Goal: Information Seeking & Learning: Find specific fact

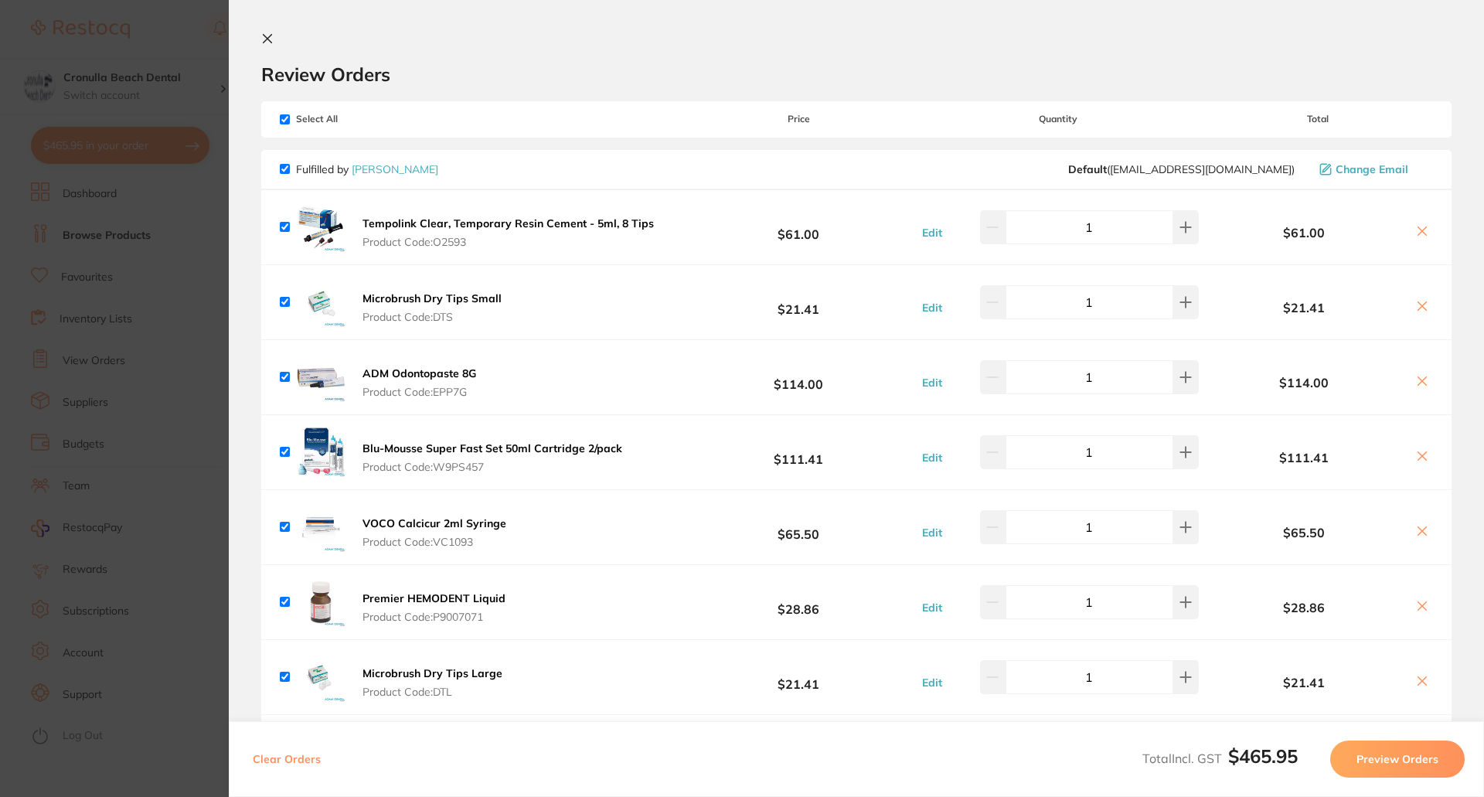
click at [470, 241] on span "Product Code: O2593" at bounding box center [507, 242] width 291 height 12
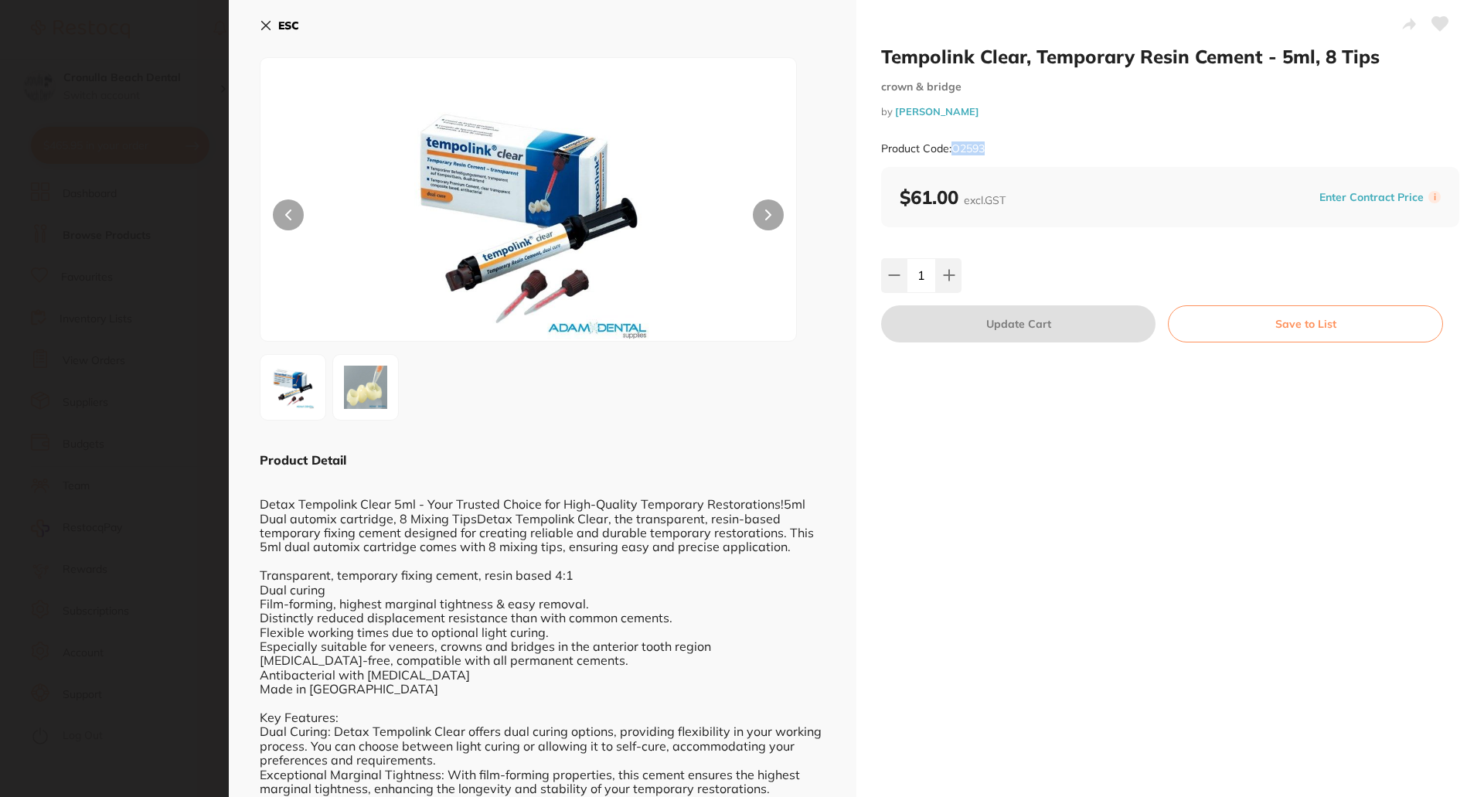
drag, startPoint x: 1013, startPoint y: 145, endPoint x: 948, endPoint y: 155, distance: 65.8
click at [948, 155] on div "Product Code: O2593" at bounding box center [1170, 149] width 578 height 38
copy small "O2593"
click at [267, 19] on icon at bounding box center [266, 25] width 12 height 12
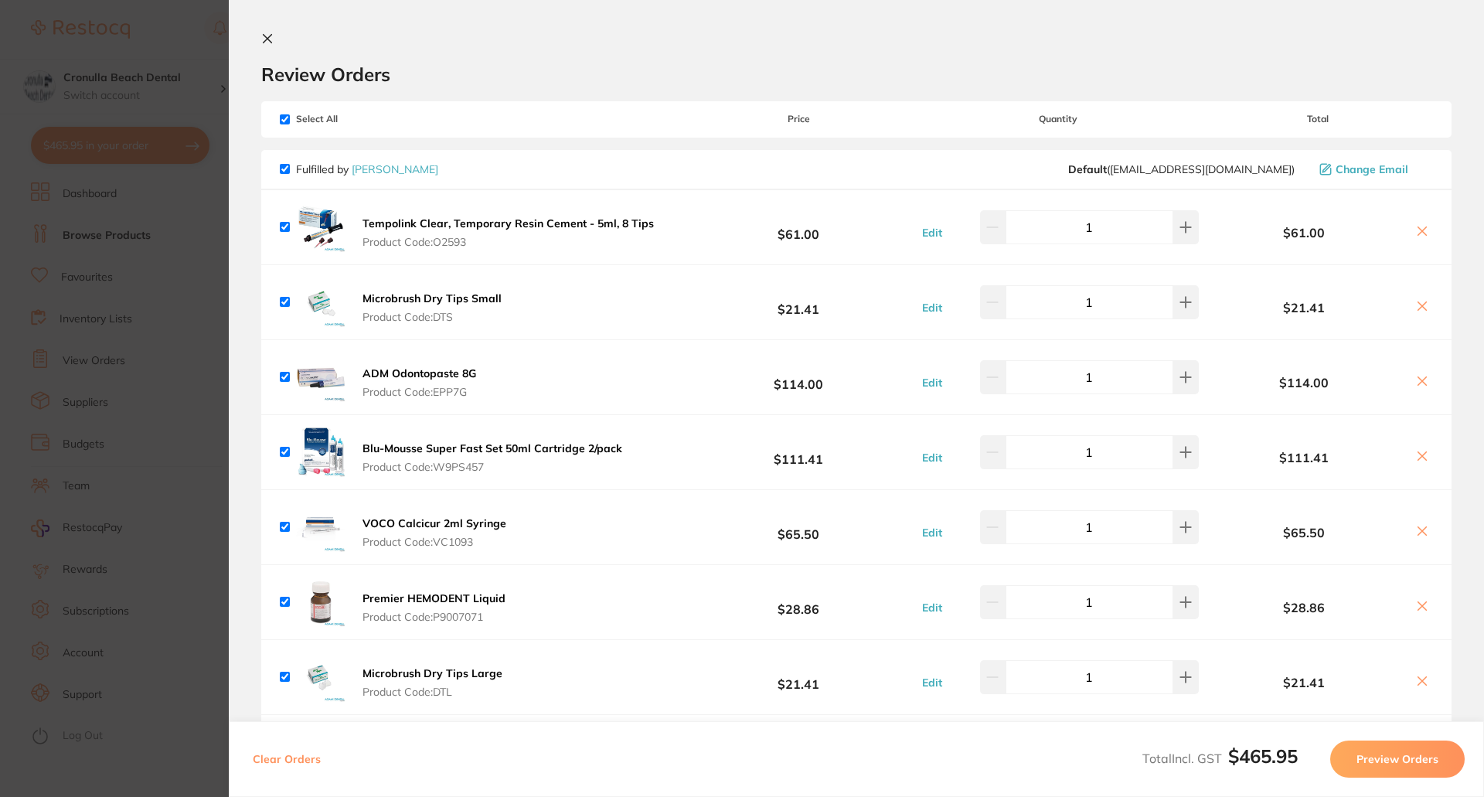
click at [1416, 237] on icon at bounding box center [1422, 231] width 12 height 12
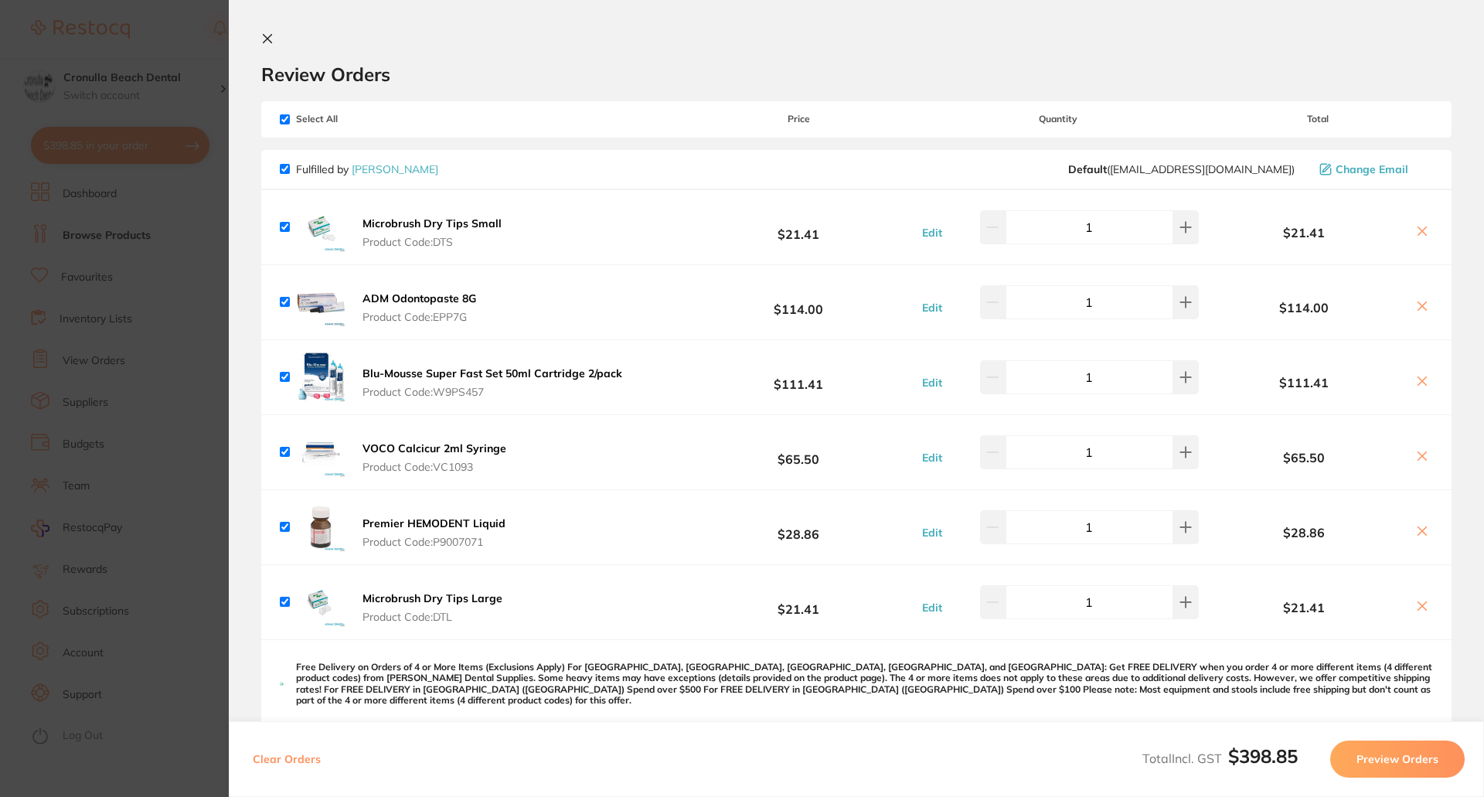
click at [1416, 237] on icon at bounding box center [1422, 231] width 12 height 12
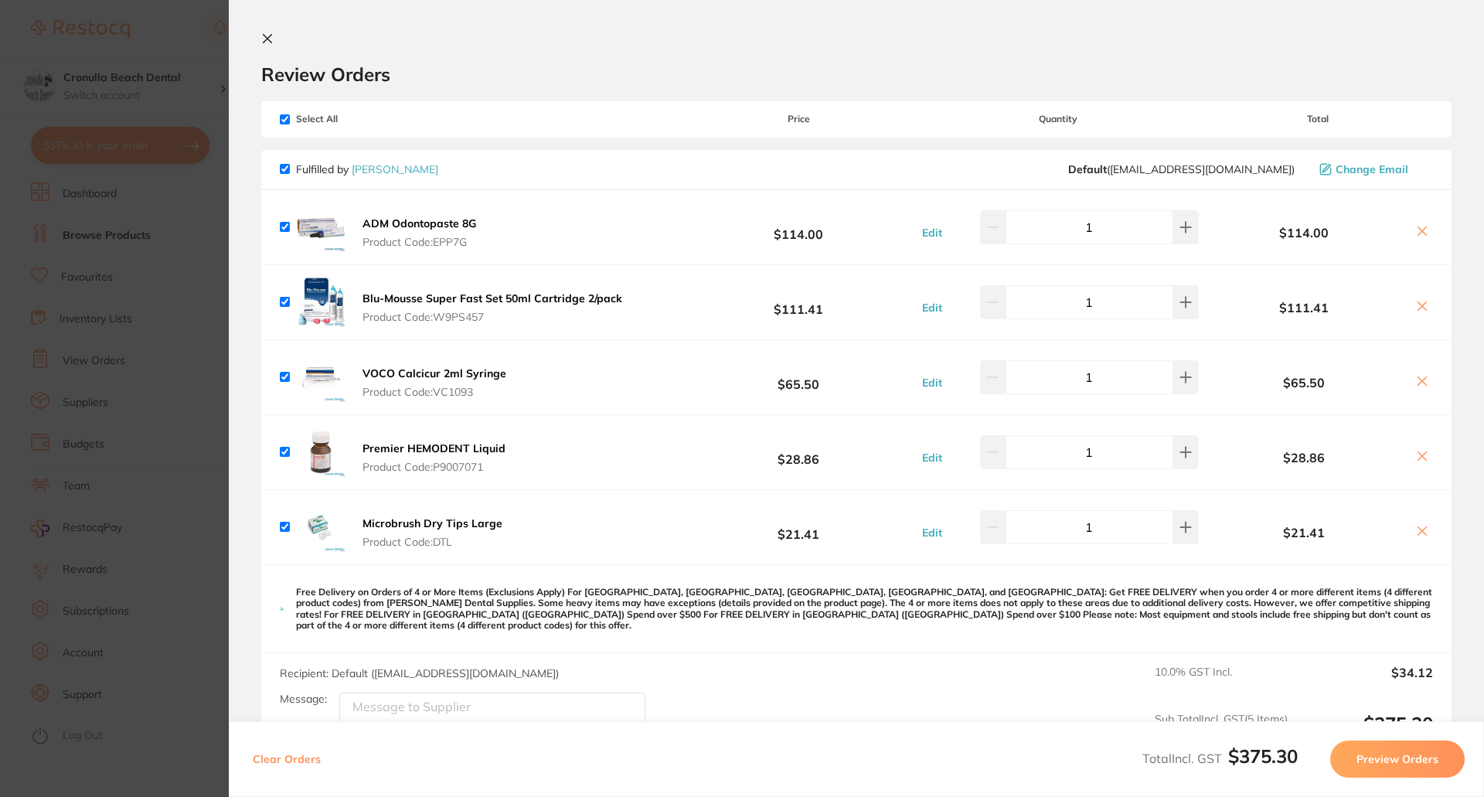
click at [1416, 530] on icon at bounding box center [1422, 531] width 12 height 12
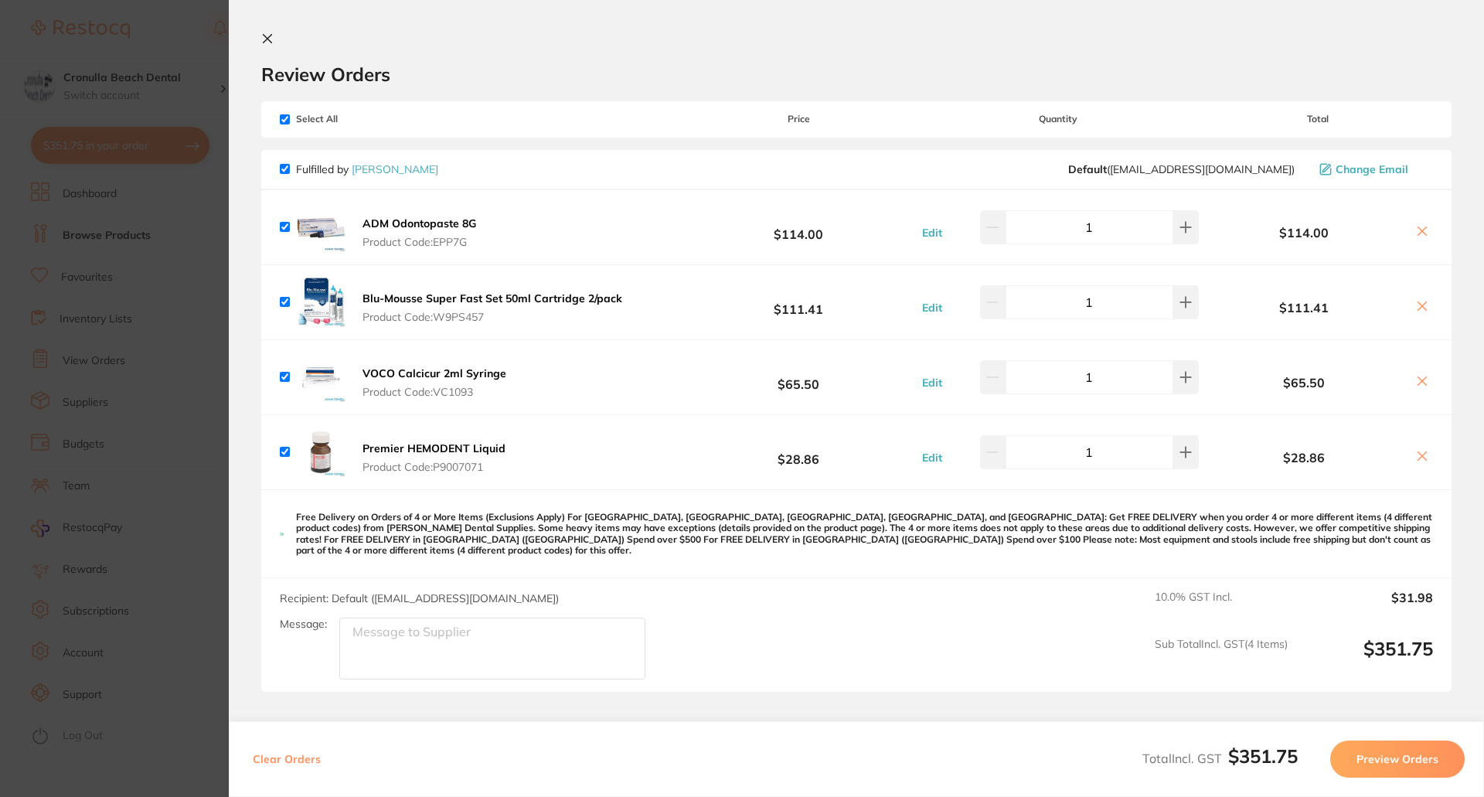
click at [1416, 233] on icon at bounding box center [1422, 231] width 12 height 12
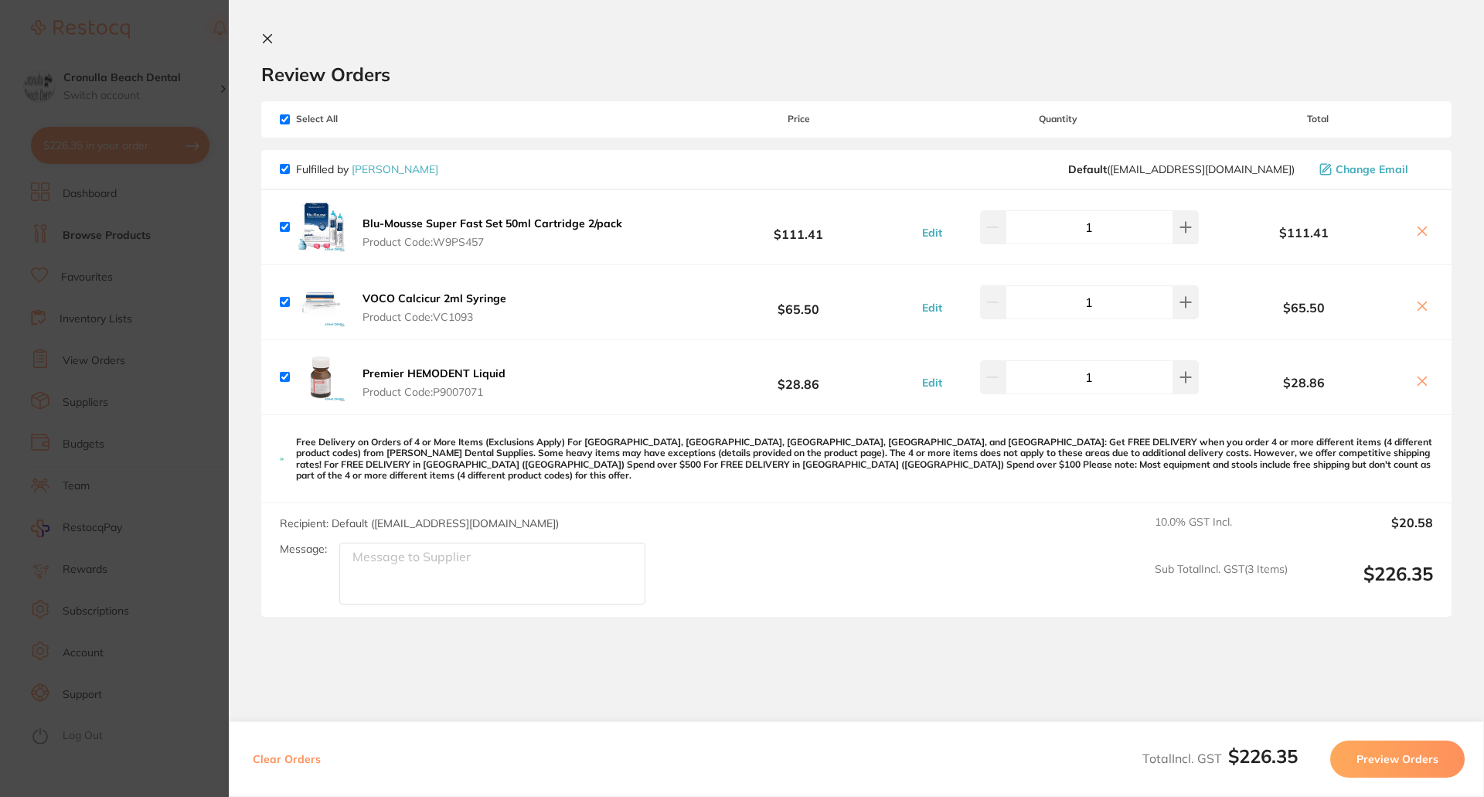
click at [483, 233] on button "Blu-Mousse Super Fast Set 50ml Cartridge 2/pack Product Code: W9PS457" at bounding box center [492, 232] width 269 height 32
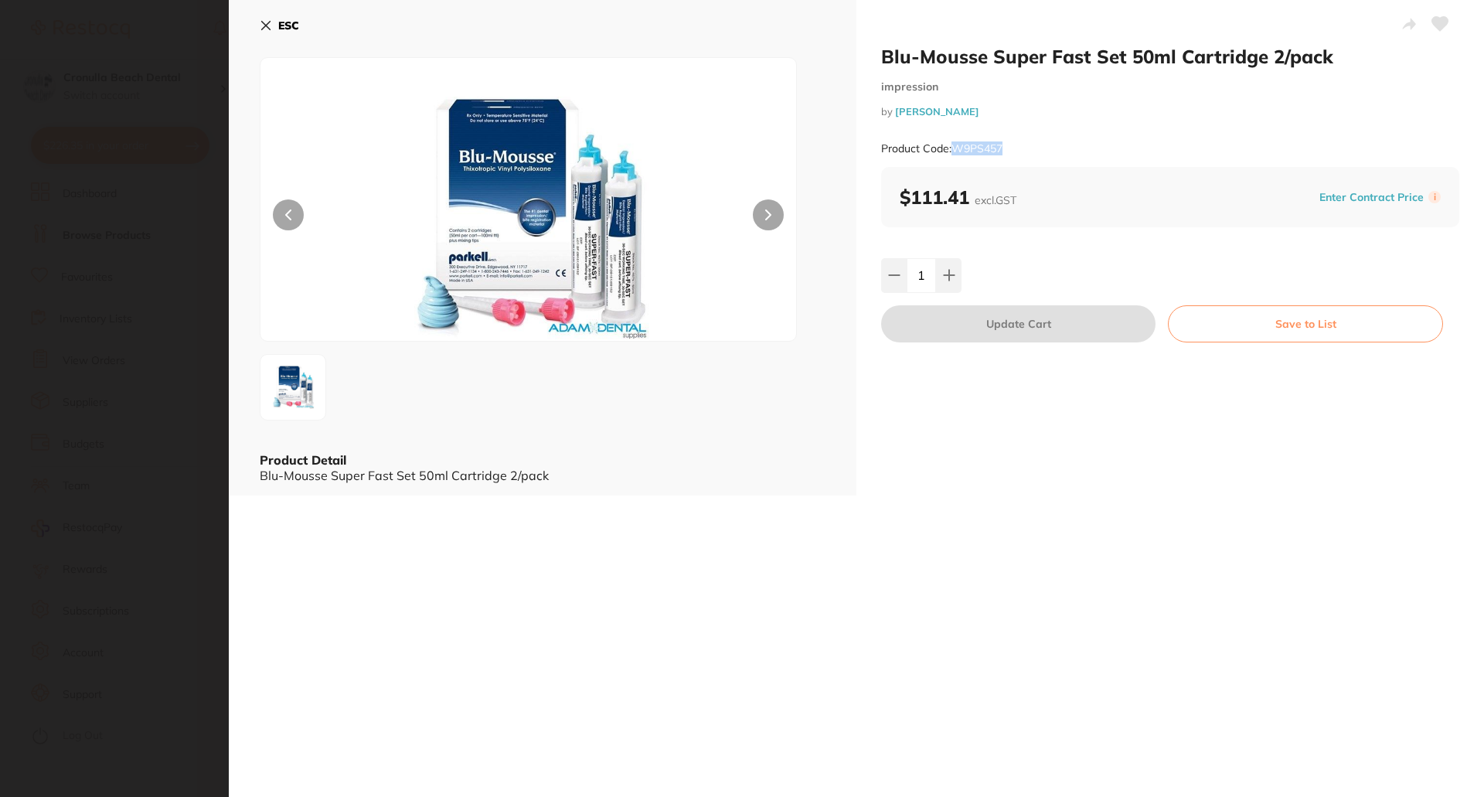
drag, startPoint x: 1022, startPoint y: 145, endPoint x: 954, endPoint y: 150, distance: 68.2
click at [954, 150] on div "Product Code: W9PS457" at bounding box center [1170, 149] width 578 height 38
copy small "W9PS457"
click at [260, 21] on icon at bounding box center [266, 25] width 12 height 12
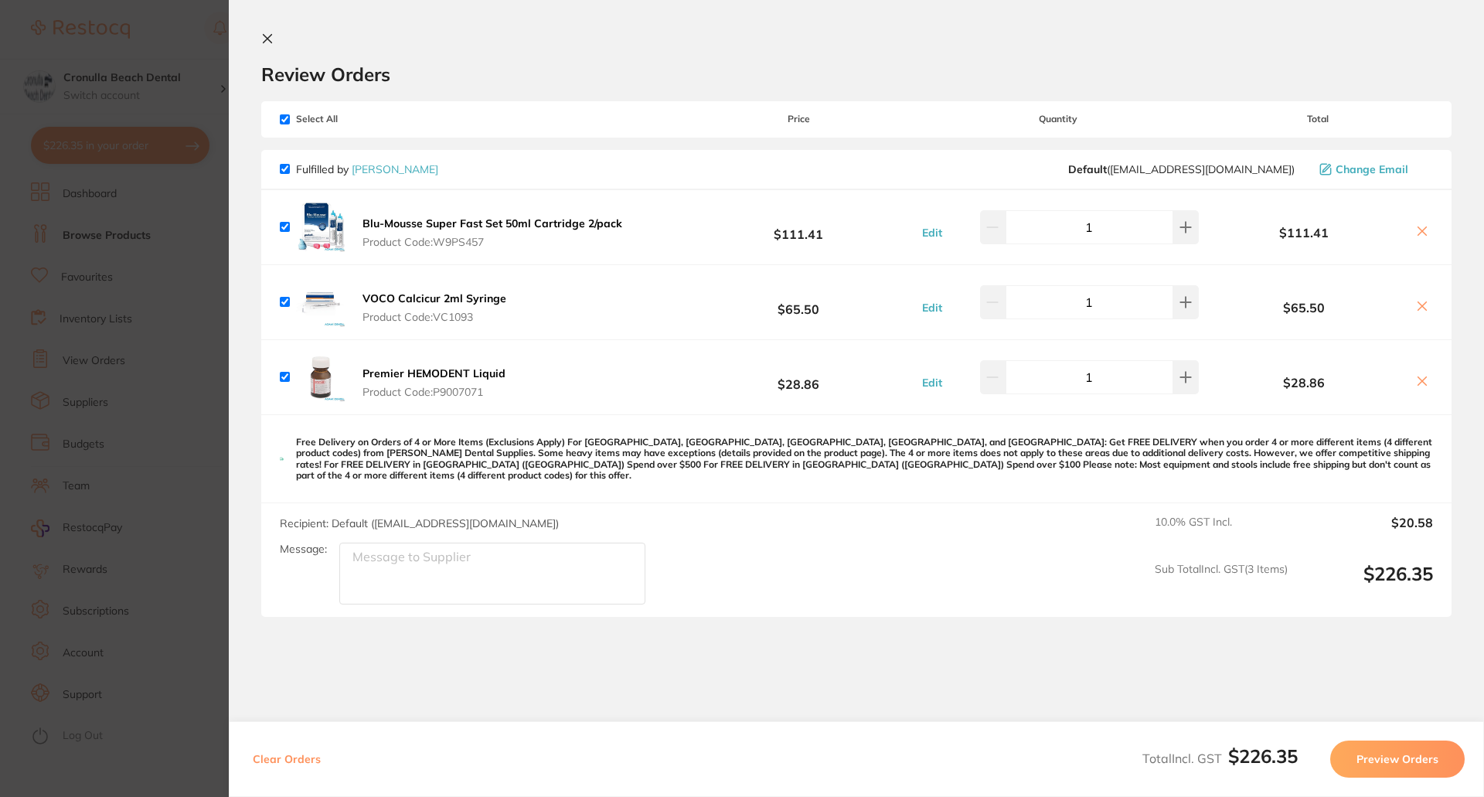
click at [1416, 230] on icon at bounding box center [1422, 231] width 12 height 12
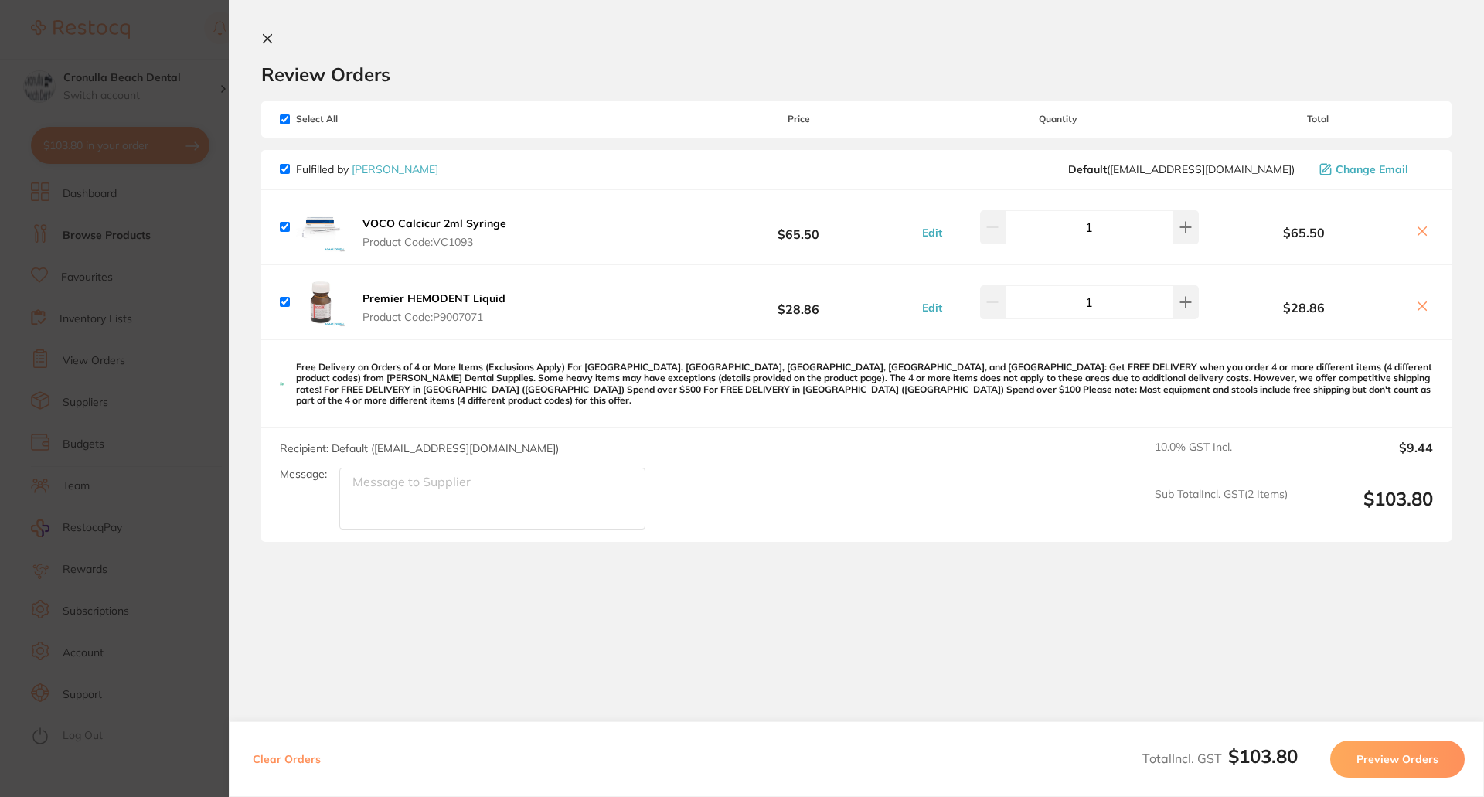
click at [1422, 231] on icon at bounding box center [1422, 231] width 12 height 12
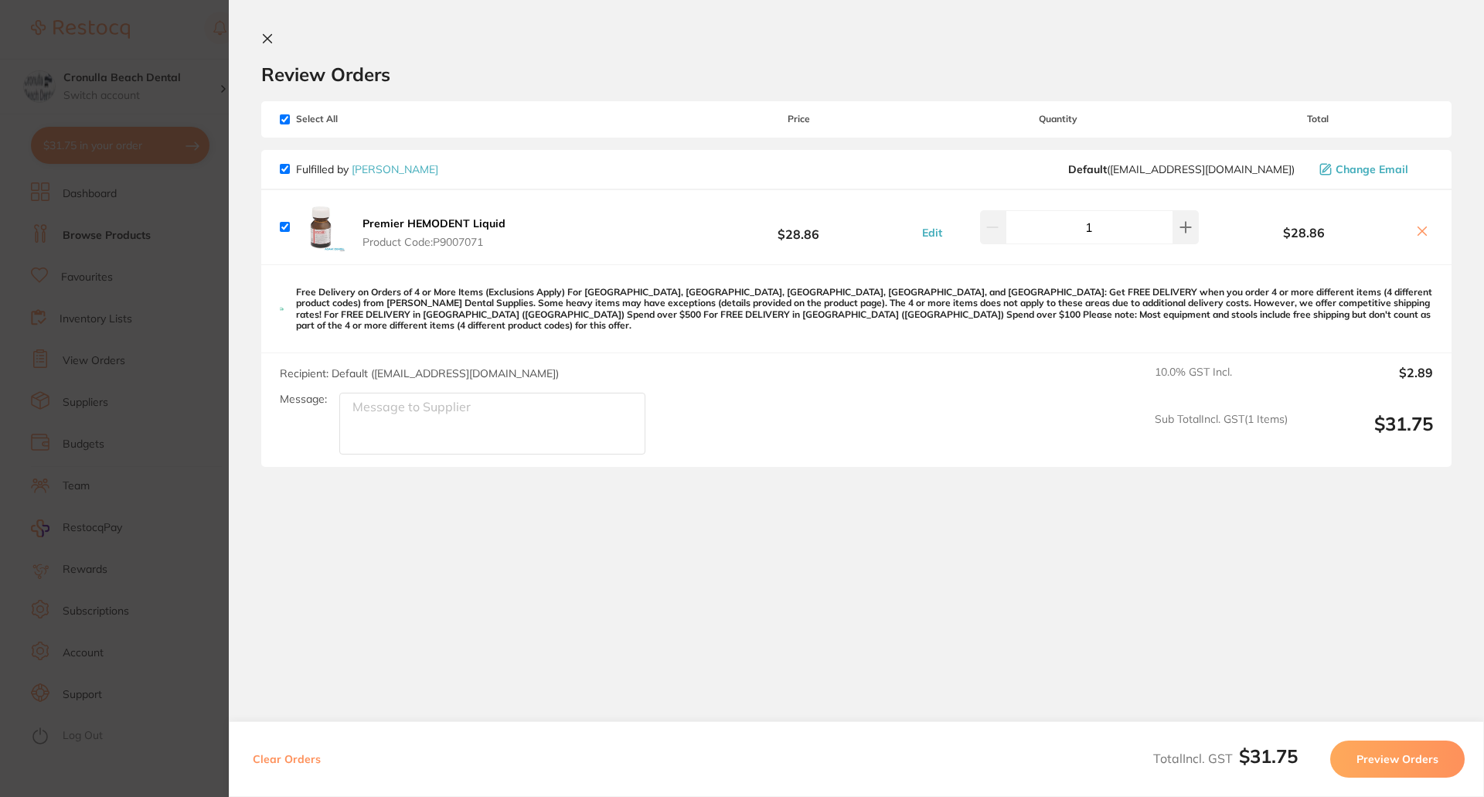
click at [1422, 232] on icon at bounding box center [1422, 231] width 12 height 12
checkbox input "false"
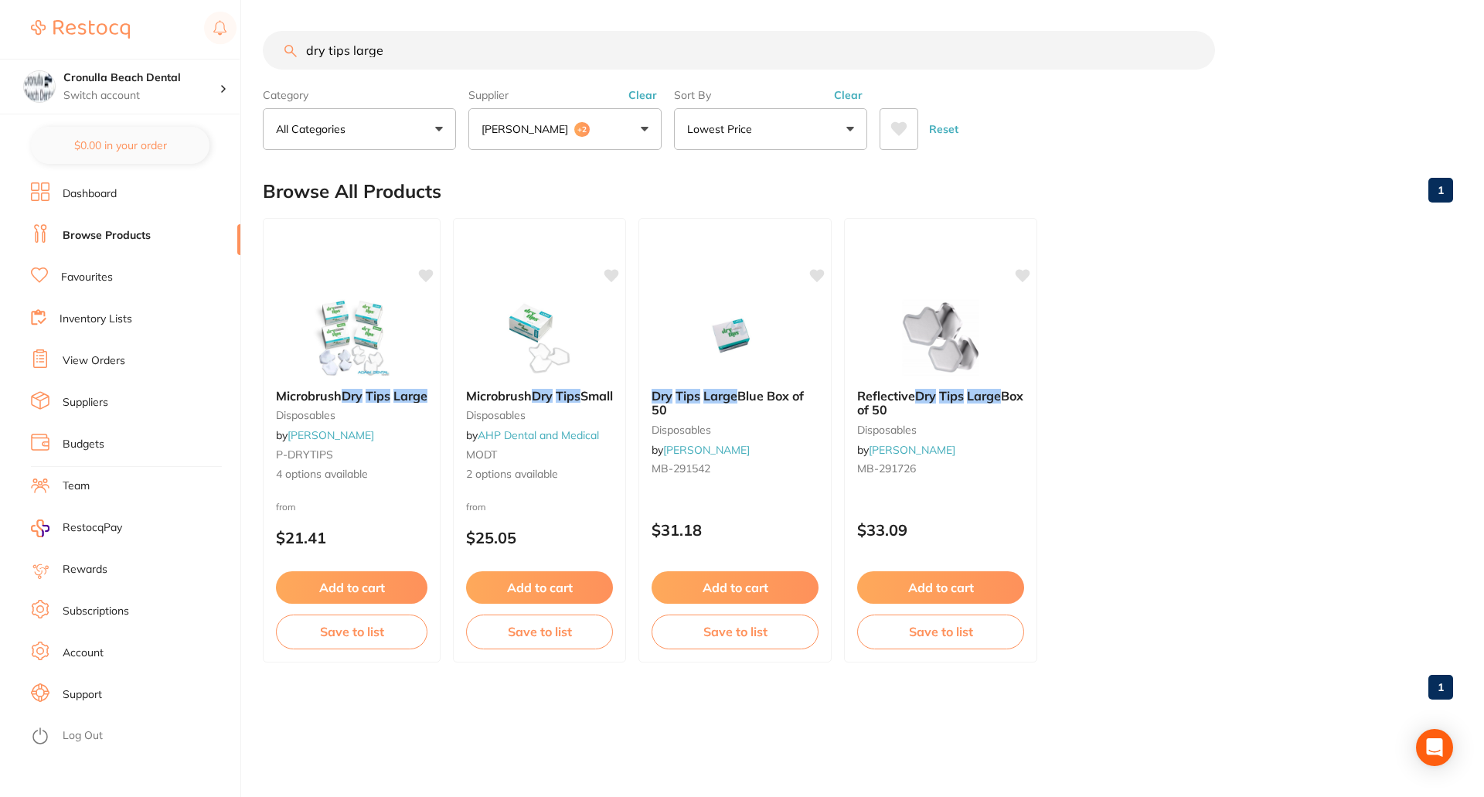
scroll to position [1, 0]
drag, startPoint x: 434, startPoint y: 62, endPoint x: 246, endPoint y: 63, distance: 187.8
click at [246, 63] on div "$31.75 Cronulla Beach Dental Switch account Cronulla Beach Dental $0.00 in your…" at bounding box center [742, 398] width 1484 height 797
paste input "Blu Mousse Impression Material"
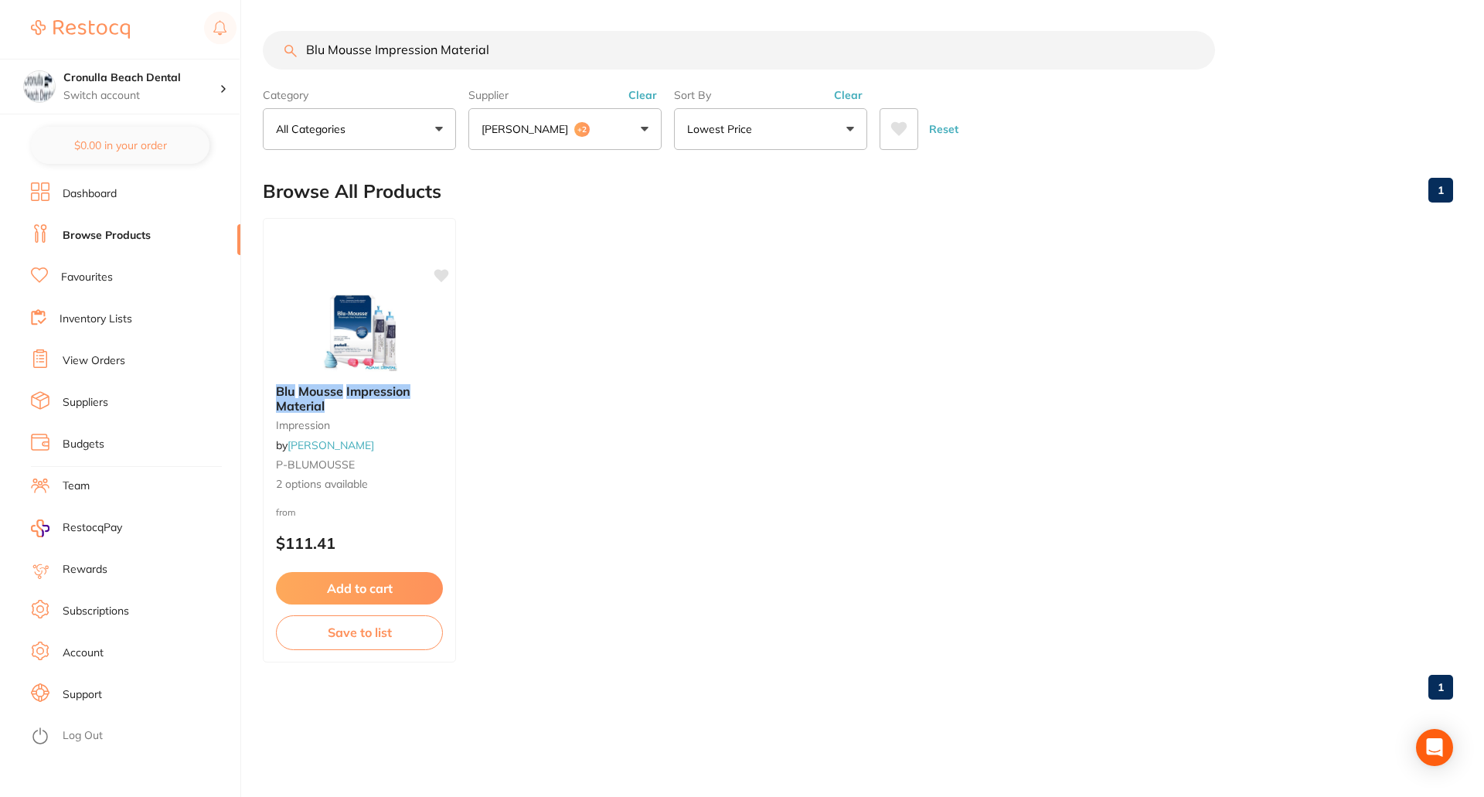
click at [648, 125] on button "[PERSON_NAME] +2" at bounding box center [564, 129] width 193 height 42
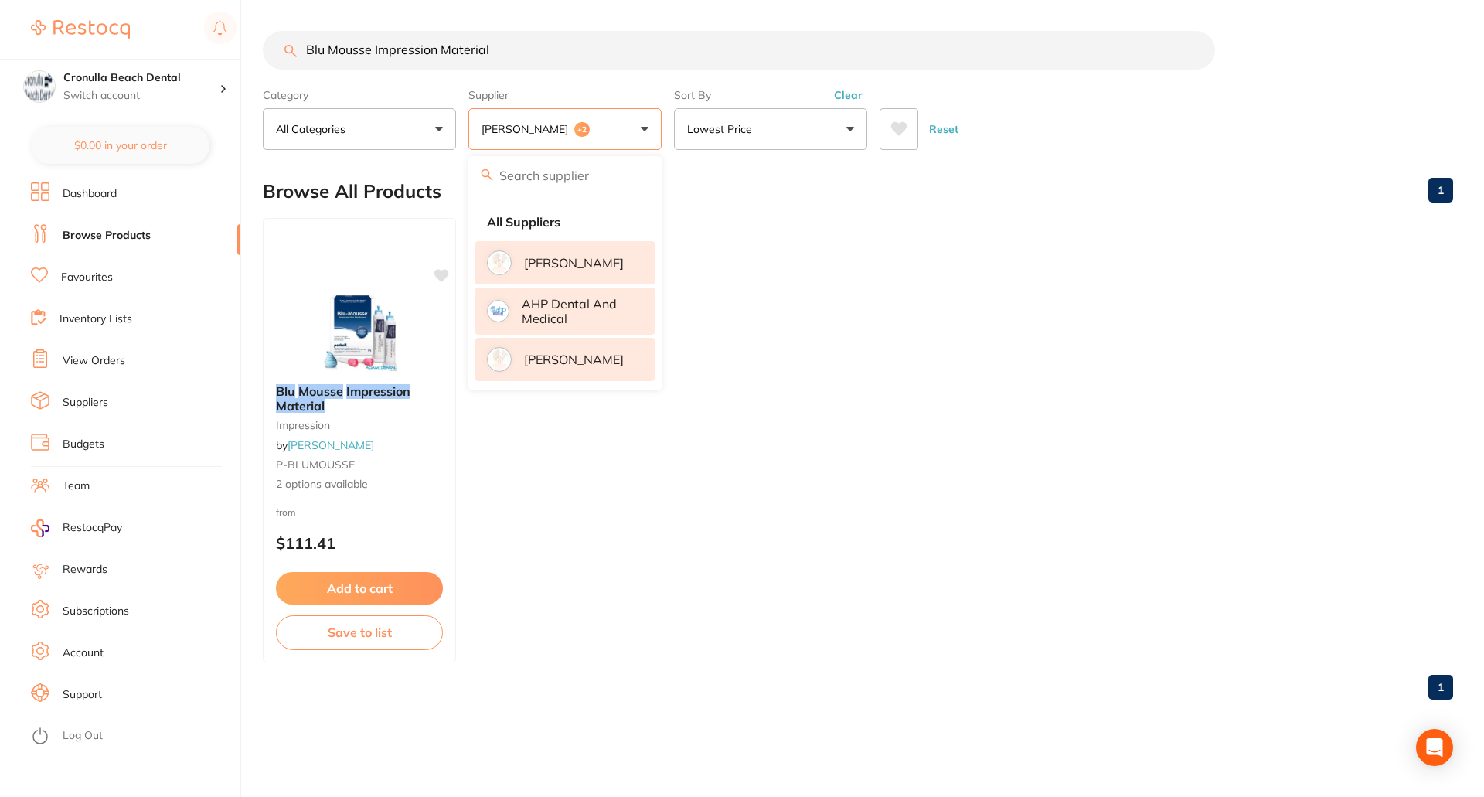
scroll to position [0, 0]
click at [648, 125] on button "[PERSON_NAME] +2" at bounding box center [564, 129] width 193 height 42
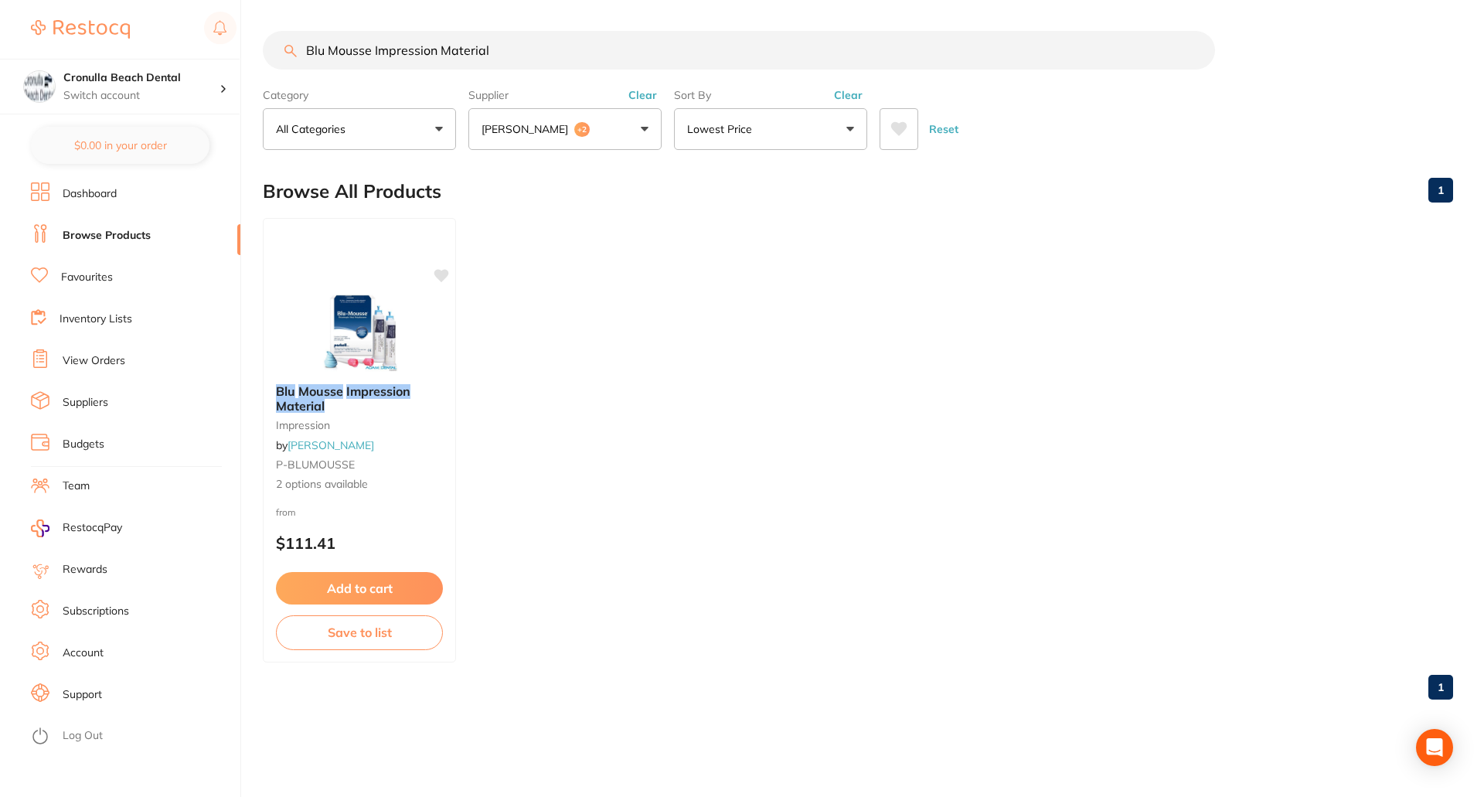
click at [641, 124] on button "[PERSON_NAME] +2" at bounding box center [564, 129] width 193 height 42
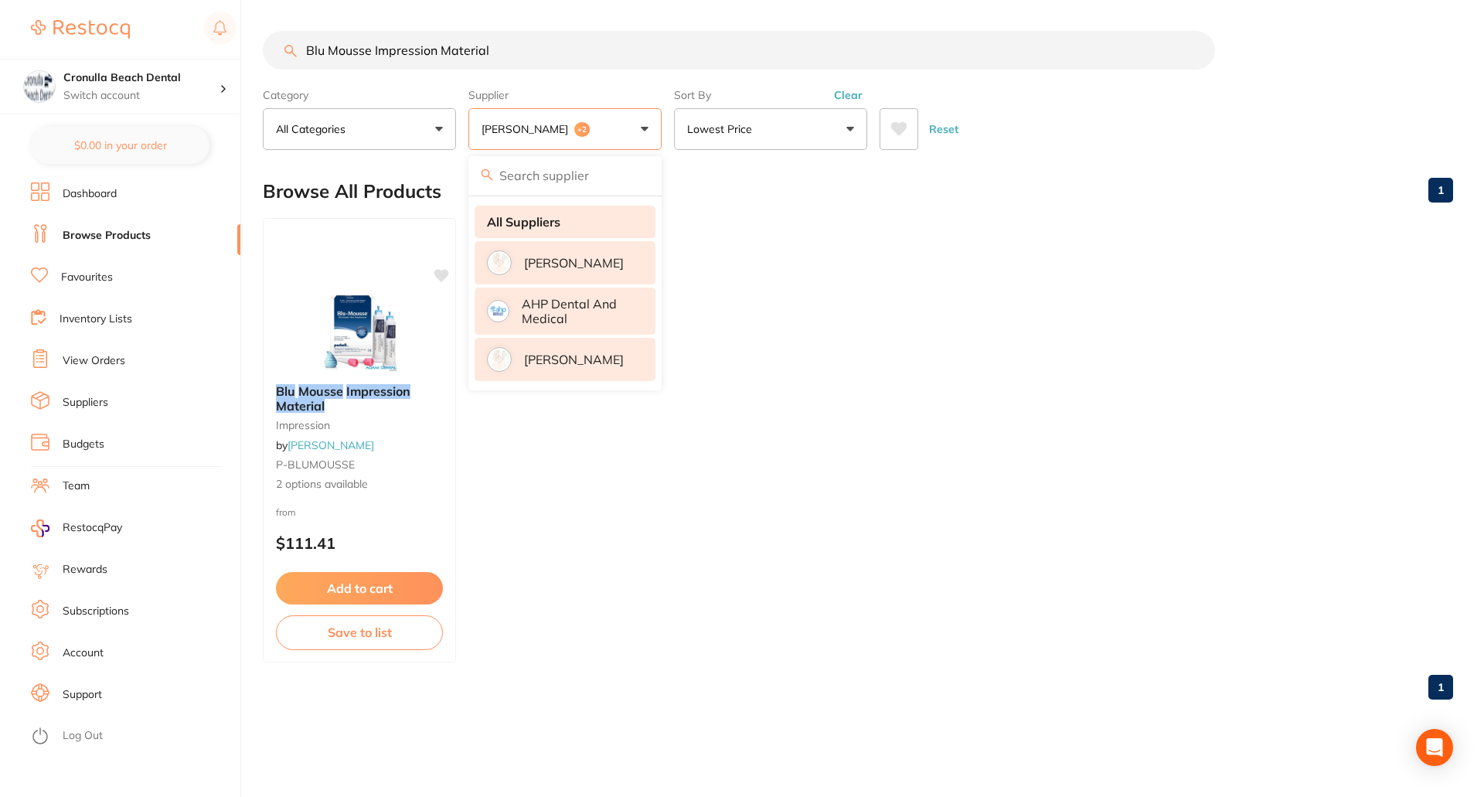
click at [552, 222] on strong "All Suppliers" at bounding box center [523, 222] width 73 height 14
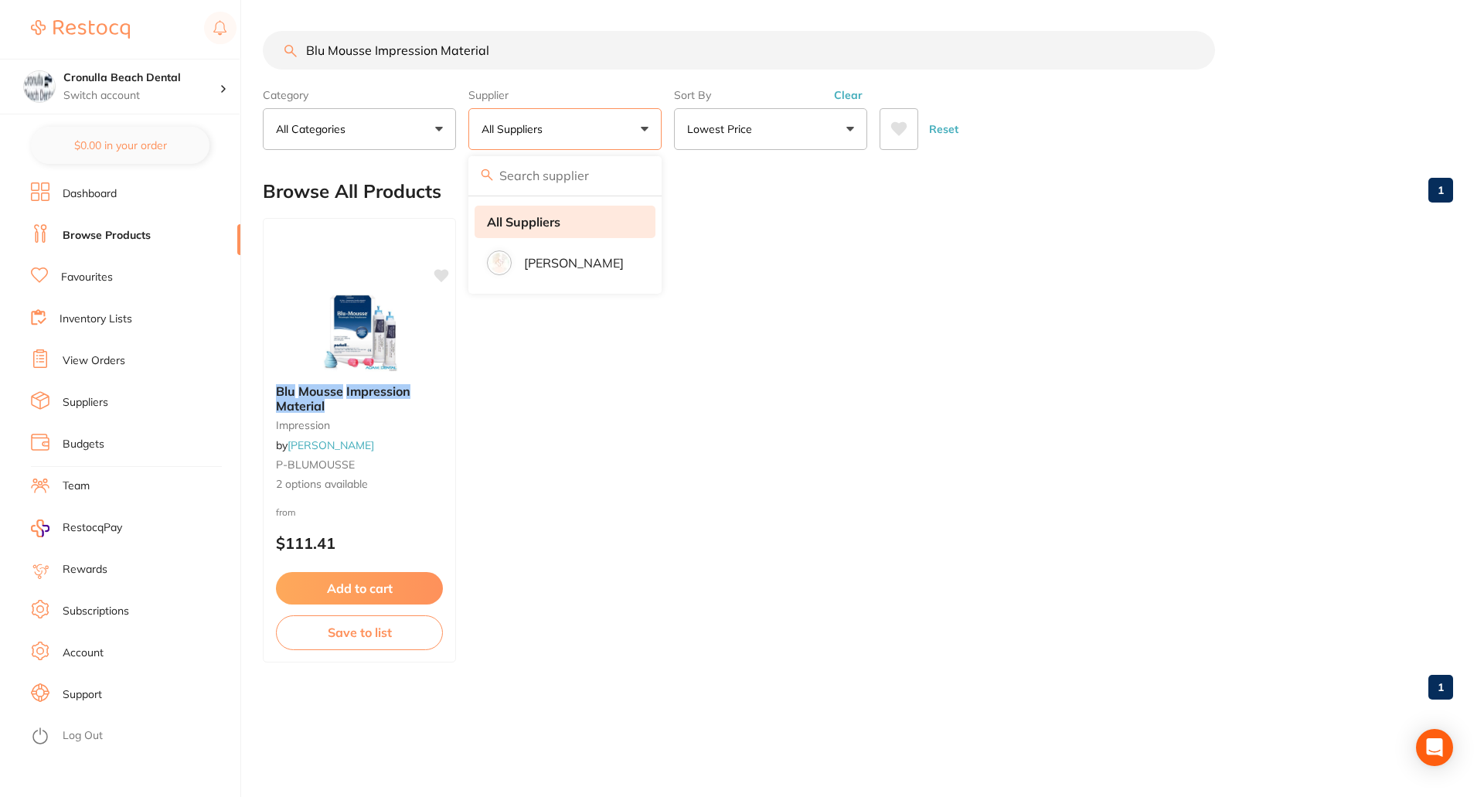
click at [558, 217] on strong "All Suppliers" at bounding box center [523, 222] width 73 height 14
click at [747, 247] on ul "Blu Mousse Impression Material impression by [PERSON_NAME] P-BLUMOUSSE 2 option…" at bounding box center [858, 440] width 1190 height 444
drag, startPoint x: 515, startPoint y: 55, endPoint x: 441, endPoint y: 52, distance: 74.3
click at [441, 52] on input "Blu Mousse Impression Material" at bounding box center [739, 50] width 952 height 39
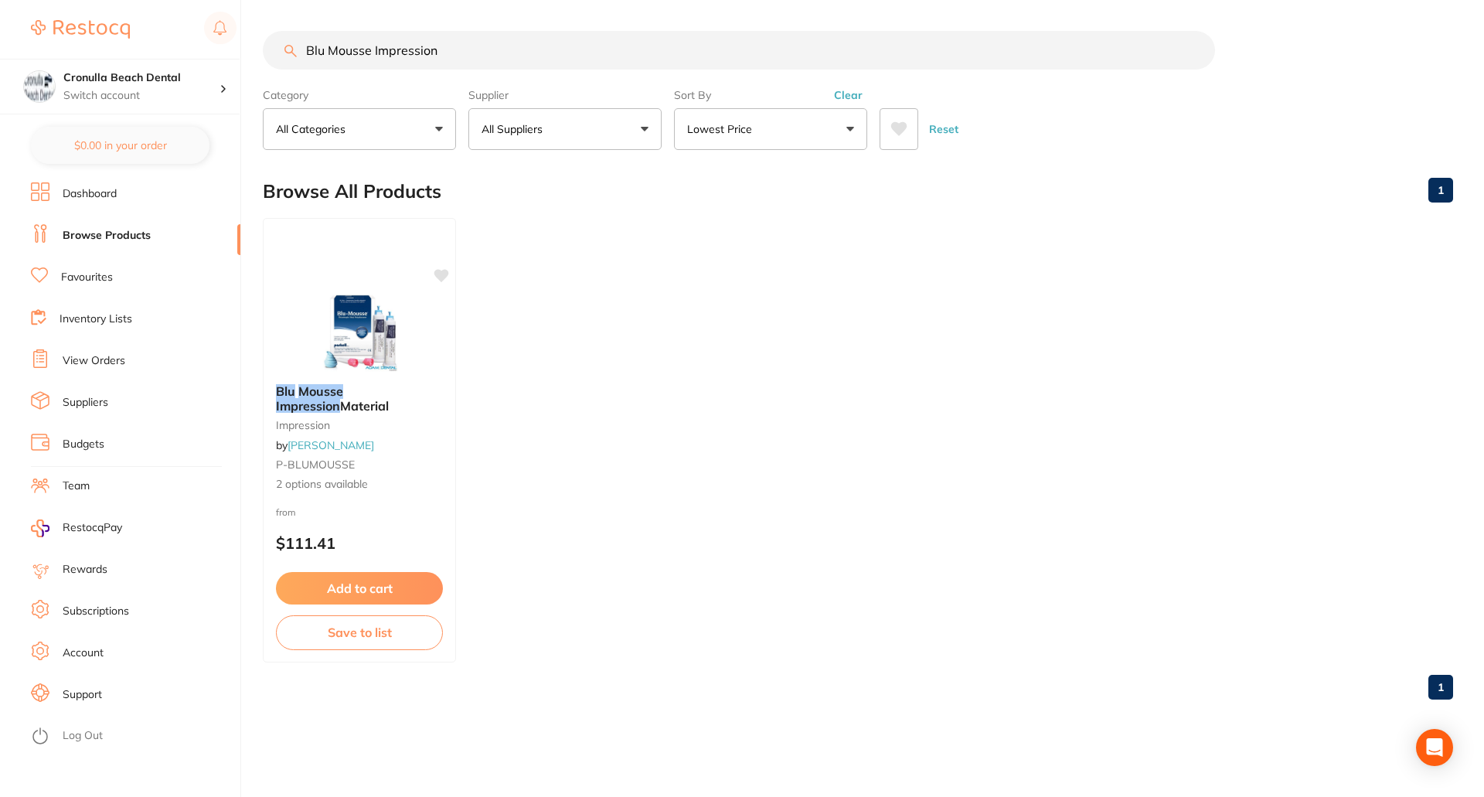
type input "Blu Mousse Impression"
